Goal: Information Seeking & Learning: Learn about a topic

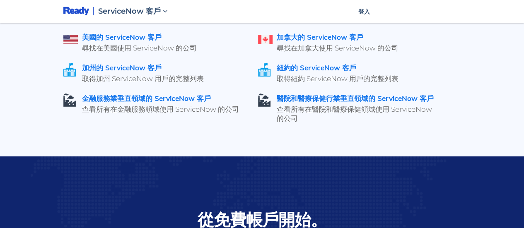
scroll to position [1214, 0]
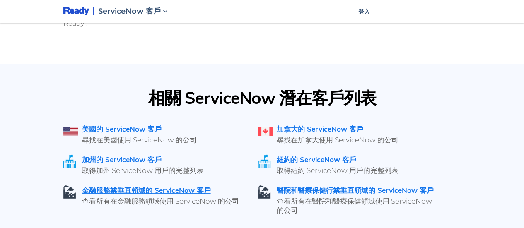
click at [158, 186] on font "金融服務業垂直領域的 ServiceNow 客戶" at bounding box center [146, 190] width 129 height 9
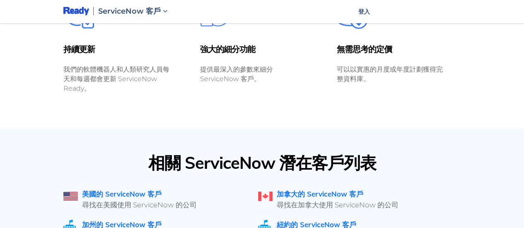
scroll to position [1159, 0]
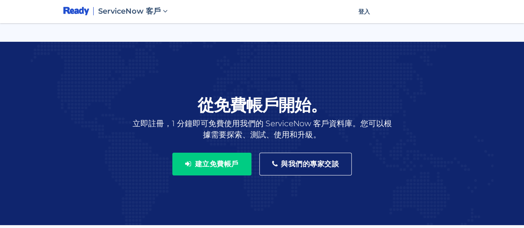
scroll to position [1449, 0]
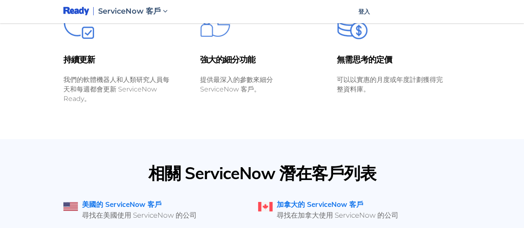
scroll to position [1094, 0]
